Goal: Information Seeking & Learning: Learn about a topic

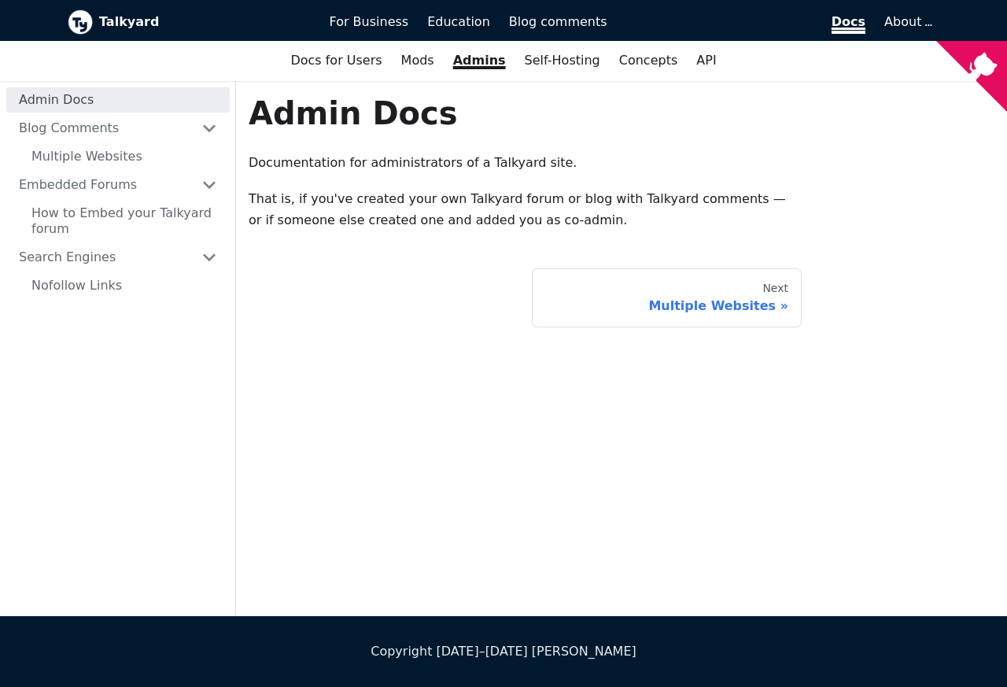
click at [839, 24] on span "Docs" at bounding box center [849, 24] width 34 height 20
